Goal: Information Seeking & Learning: Learn about a topic

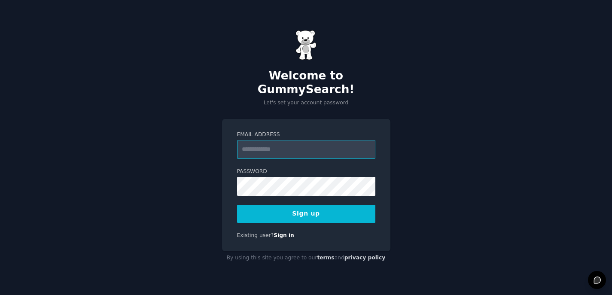
type input "**********"
click at [262, 205] on button "Sign up" at bounding box center [306, 214] width 138 height 18
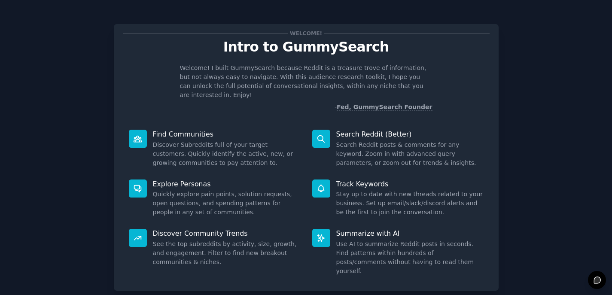
scroll to position [41, 0]
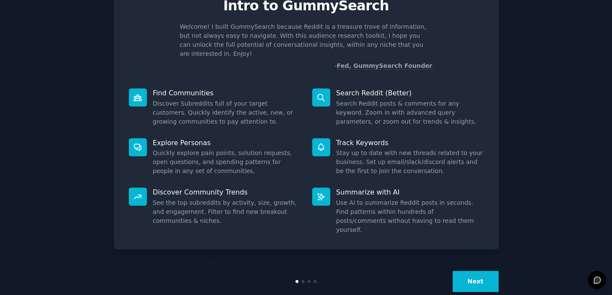
click at [472, 271] on button "Next" at bounding box center [475, 281] width 46 height 21
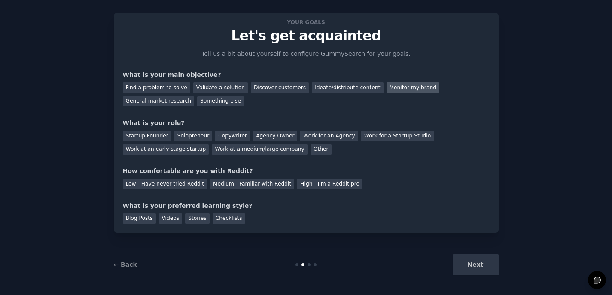
click at [393, 87] on div "Monitor my brand" at bounding box center [412, 87] width 53 height 11
click at [279, 85] on div "Discover customers" at bounding box center [280, 87] width 58 height 11
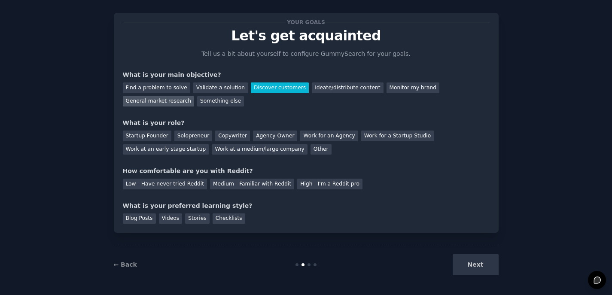
click at [167, 100] on div "General market research" at bounding box center [159, 101] width 72 height 11
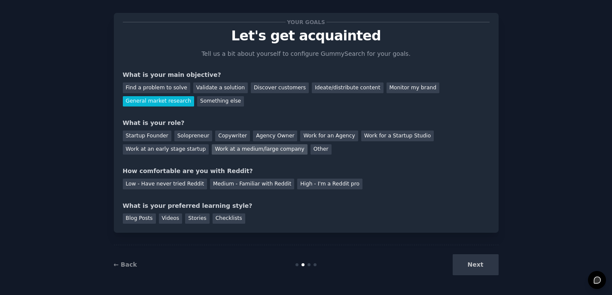
click at [256, 148] on div "Work at a medium/large company" at bounding box center [259, 149] width 95 height 11
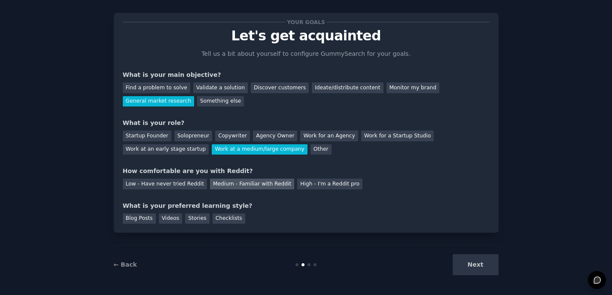
click at [229, 184] on div "Medium - Familiar with Reddit" at bounding box center [252, 184] width 84 height 11
click at [145, 218] on div "Blog Posts" at bounding box center [139, 218] width 33 height 11
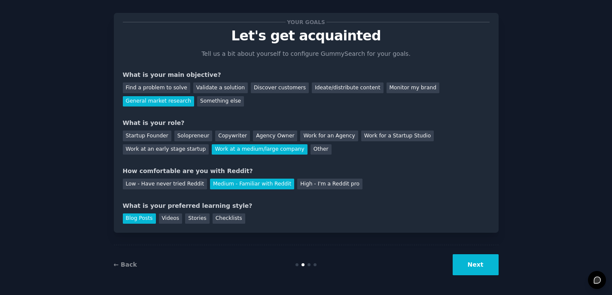
click at [478, 264] on button "Next" at bounding box center [475, 264] width 46 height 21
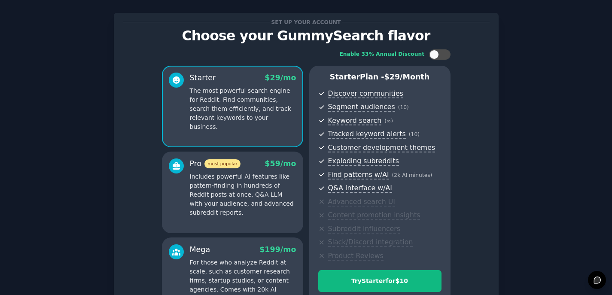
scroll to position [114, 0]
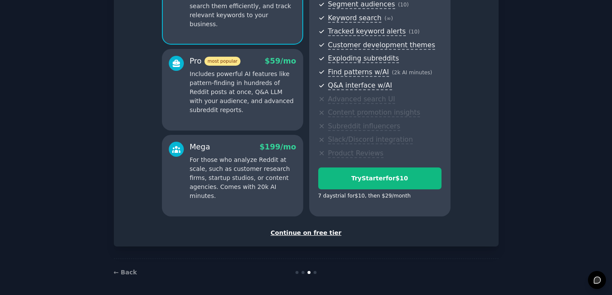
click at [329, 229] on div "Continue on free tier" at bounding box center [306, 232] width 366 height 9
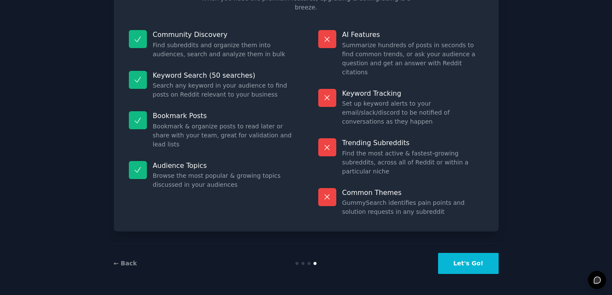
scroll to position [39, 0]
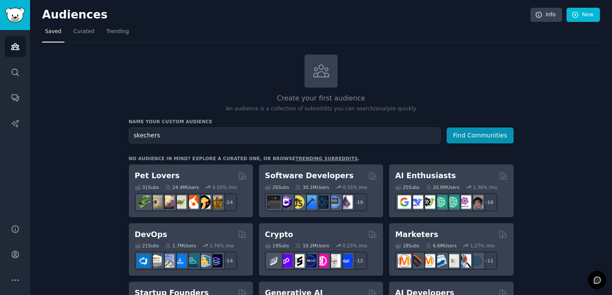
type input "skechers"
click at [480, 134] on button "Find Communities" at bounding box center [479, 135] width 67 height 16
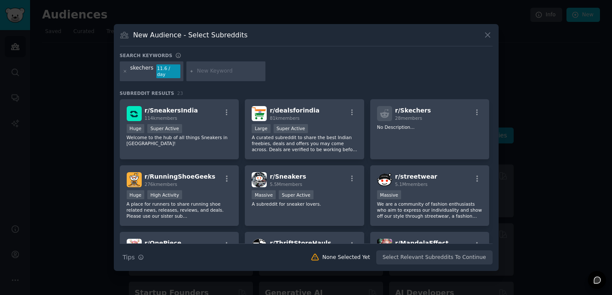
click at [224, 67] on input "text" at bounding box center [229, 71] width 65 height 8
click at [191, 71] on icon at bounding box center [192, 71] width 2 height 2
click at [211, 72] on input "slip in shoes" at bounding box center [229, 71] width 65 height 8
type input "slip on shoes"
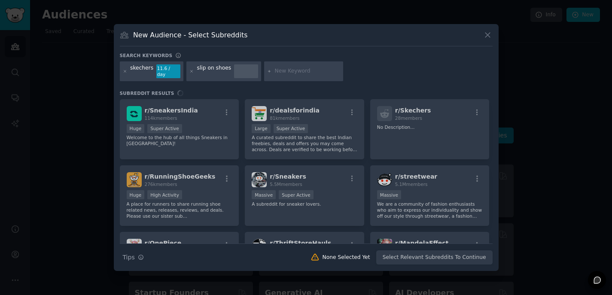
click at [358, 66] on div "skechers 11.6 / day slip on shoes" at bounding box center [306, 72] width 372 height 23
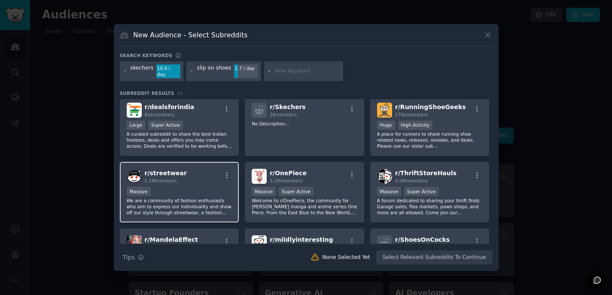
scroll to position [237, 0]
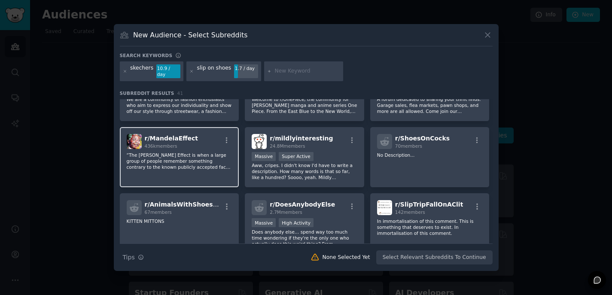
click at [194, 152] on p "“The Mandela Effect is when a large group of people remember something contrary…" at bounding box center [180, 161] width 106 height 18
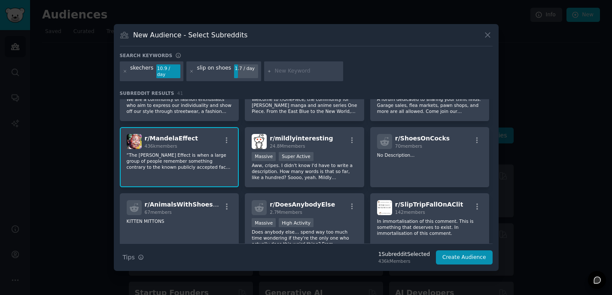
click at [194, 152] on p "“The Mandela Effect is when a large group of people remember something contrary…" at bounding box center [180, 161] width 106 height 18
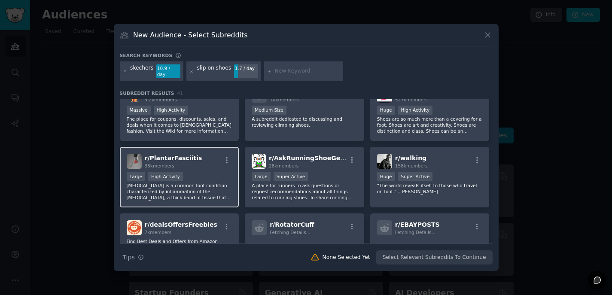
scroll to position [0, 0]
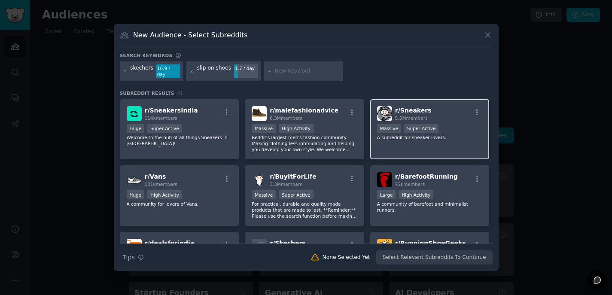
click at [413, 115] on span "5.5M members" at bounding box center [411, 117] width 33 height 5
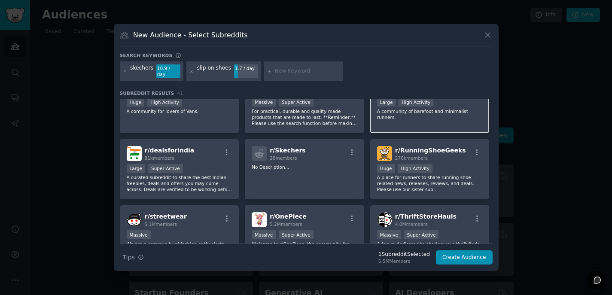
scroll to position [98, 0]
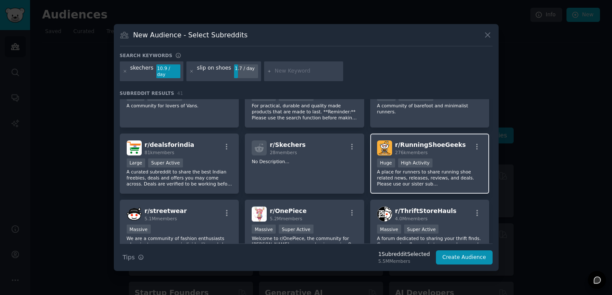
click at [451, 152] on div "r/ RunningShoeGeeks 276k members >= 80th percentile for submissions / day Huge …" at bounding box center [429, 163] width 119 height 61
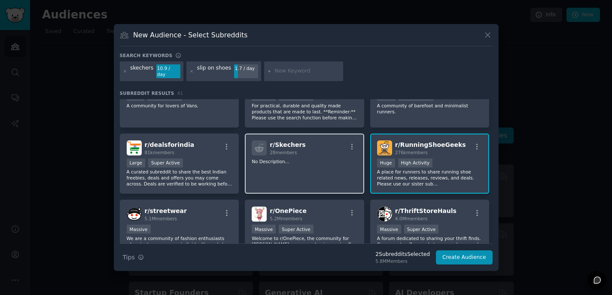
click at [317, 148] on div "r/ Skechers 28 members" at bounding box center [304, 147] width 106 height 15
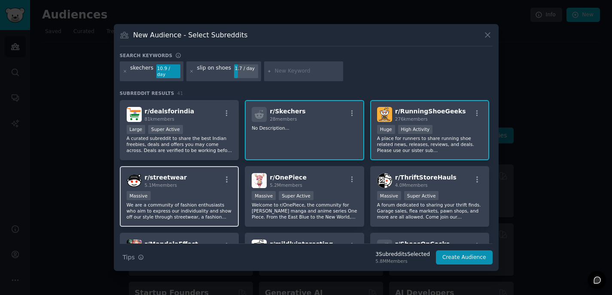
scroll to position [137, 0]
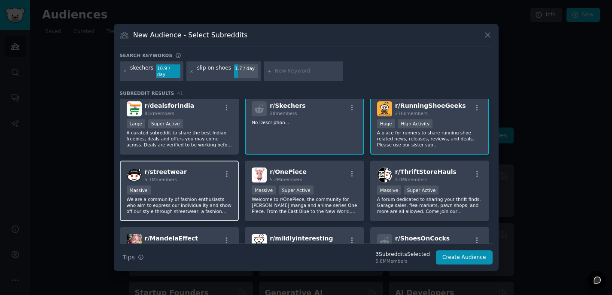
click at [204, 190] on div "Massive" at bounding box center [180, 190] width 106 height 11
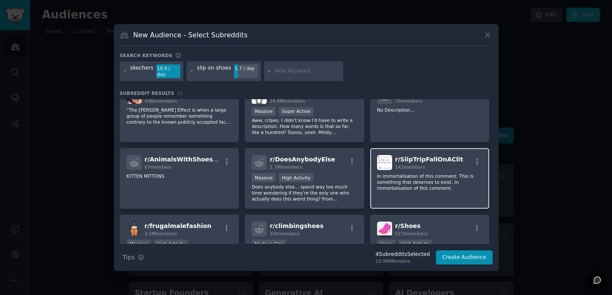
scroll to position [306, 0]
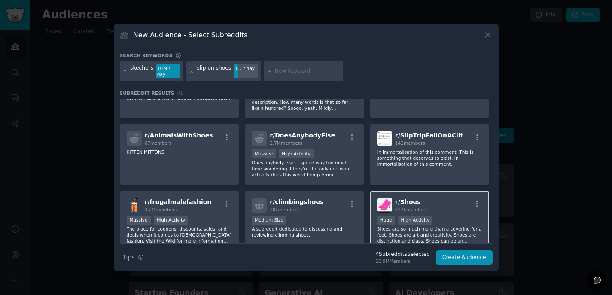
click at [453, 203] on div "r/ Shoes 527k members" at bounding box center [430, 204] width 106 height 15
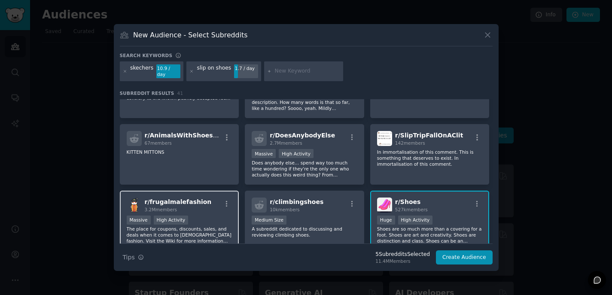
scroll to position [445, 0]
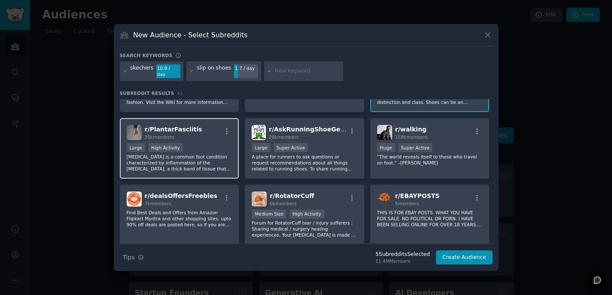
click at [206, 148] on div "Large High Activity" at bounding box center [180, 148] width 106 height 11
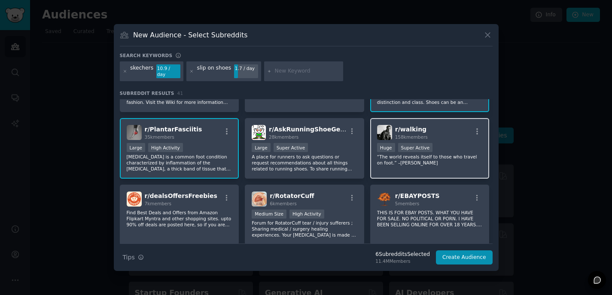
click at [458, 143] on div ">= 95th percentile for submissions / day Huge Super Active" at bounding box center [430, 148] width 106 height 11
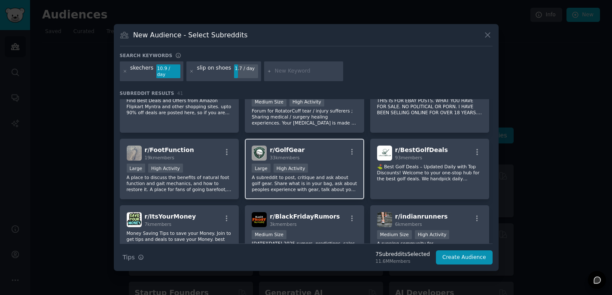
scroll to position [568, 0]
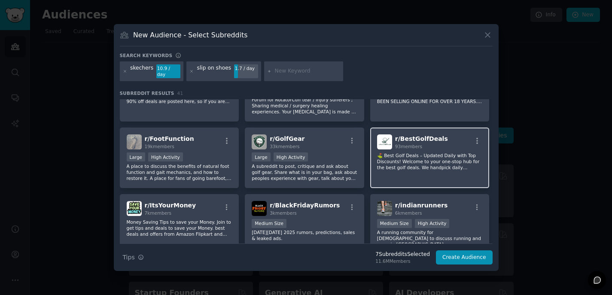
click at [412, 158] on p "⛳ Best Golf Deals – Updated Daily with Top Discounts! Welcome to your one-stop …" at bounding box center [430, 161] width 106 height 18
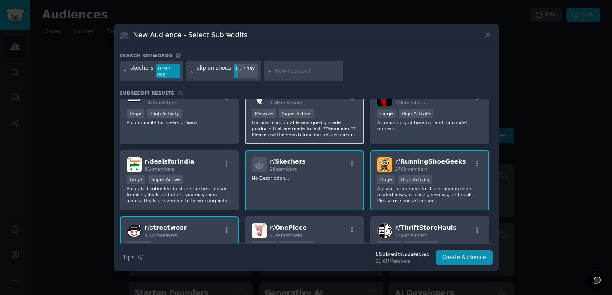
scroll to position [0, 0]
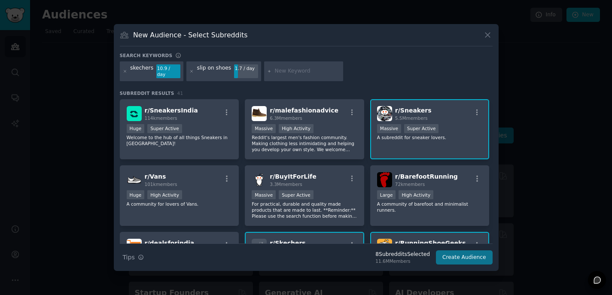
click at [460, 254] on button "Create Audience" at bounding box center [464, 257] width 57 height 15
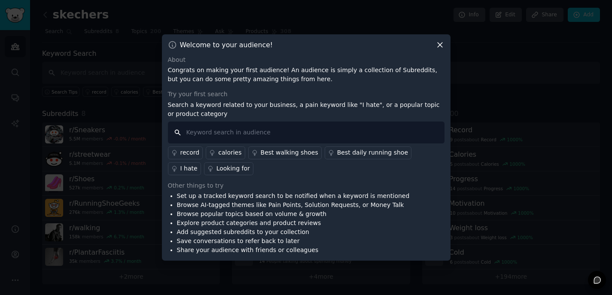
click at [215, 130] on input "text" at bounding box center [306, 132] width 276 height 22
type input "skechers"
